Goal: Download file/media

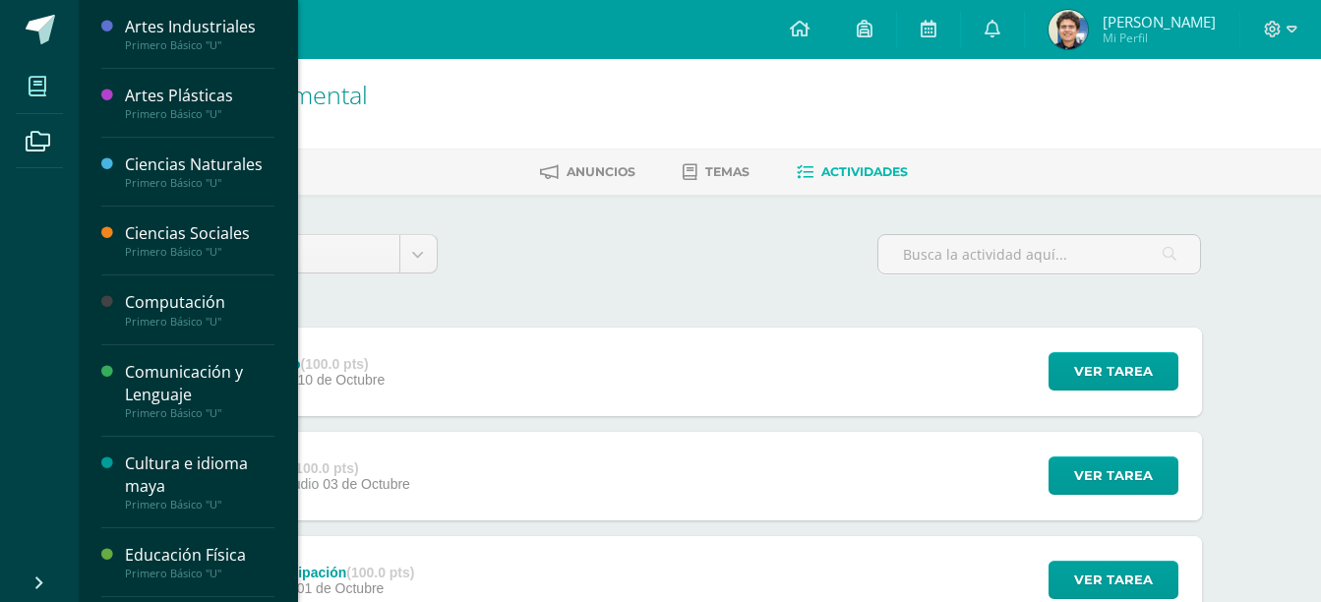
click at [24, 76] on span at bounding box center [38, 86] width 44 height 44
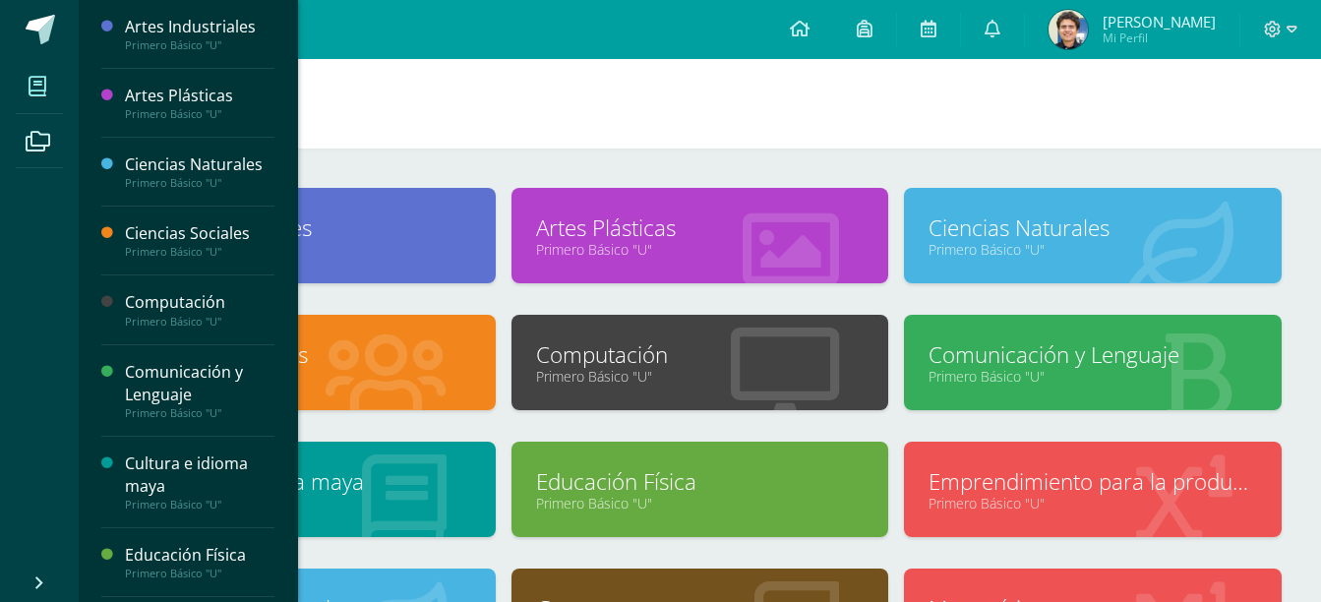
click at [1061, 223] on link "Ciencias Naturales" at bounding box center [1092, 227] width 328 height 30
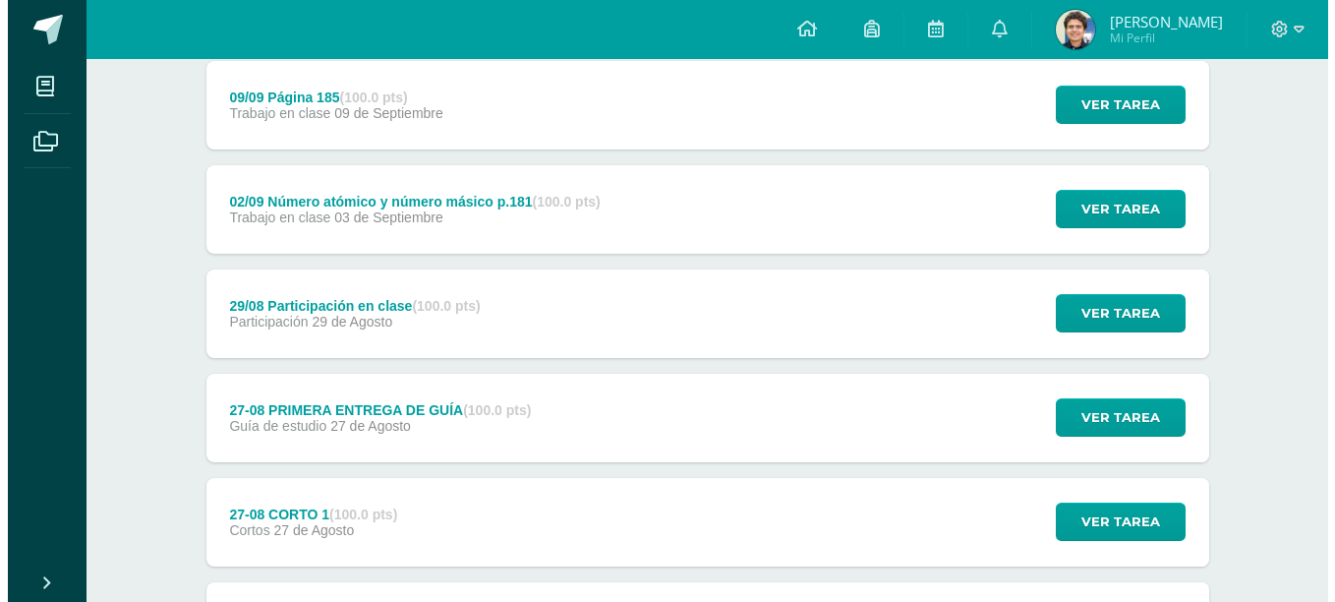
scroll to position [1417, 0]
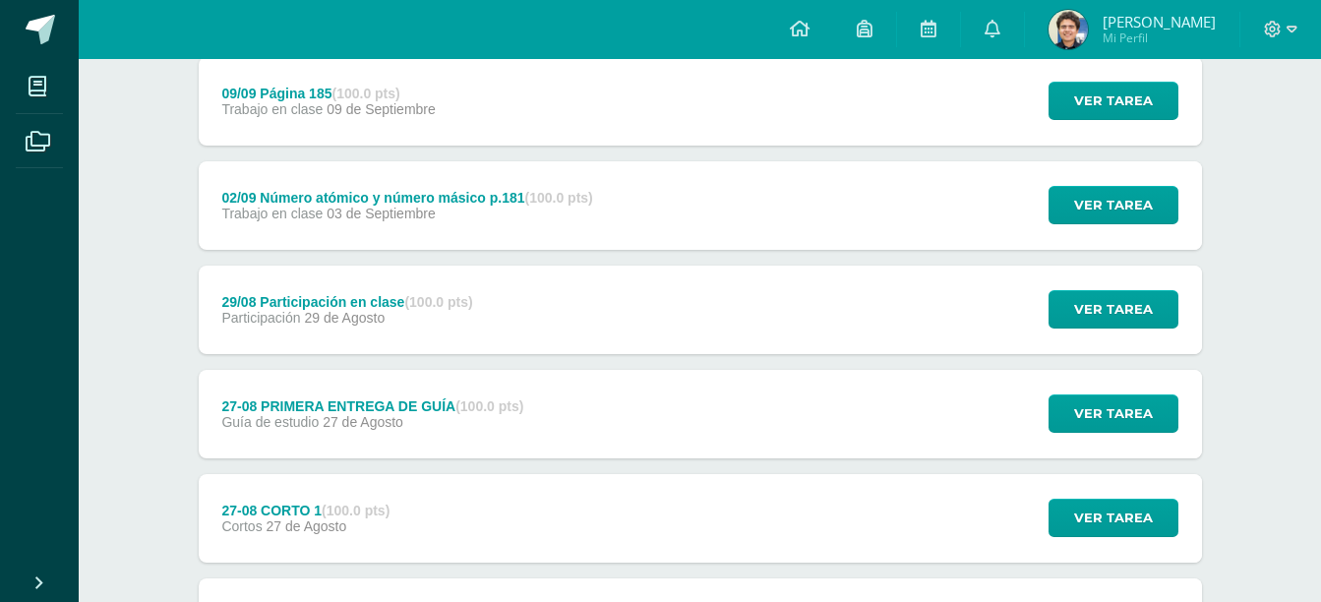
click at [734, 449] on div "27-08 PRIMERA ENTREGA DE GUÍA (100.0 pts) Guía de estudio [DATE][PERSON_NAME] V…" at bounding box center [700, 414] width 1003 height 88
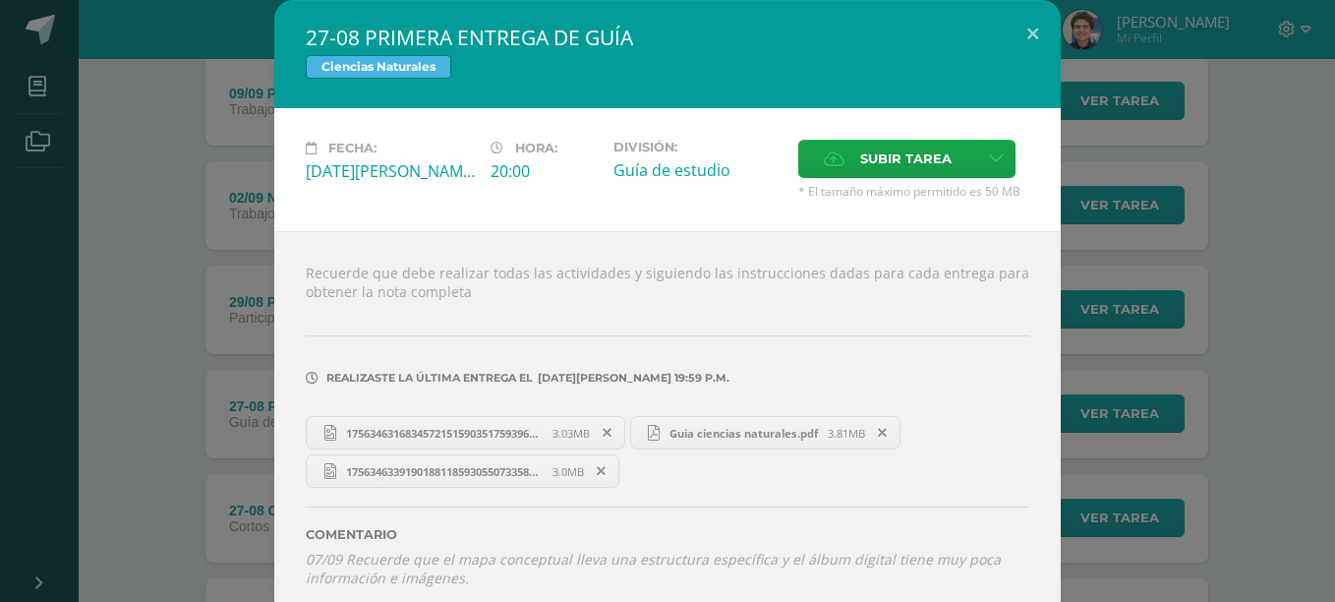
click at [689, 431] on span "Guia ciencias naturales.pdf" at bounding box center [744, 433] width 168 height 15
